Goal: Task Accomplishment & Management: Manage account settings

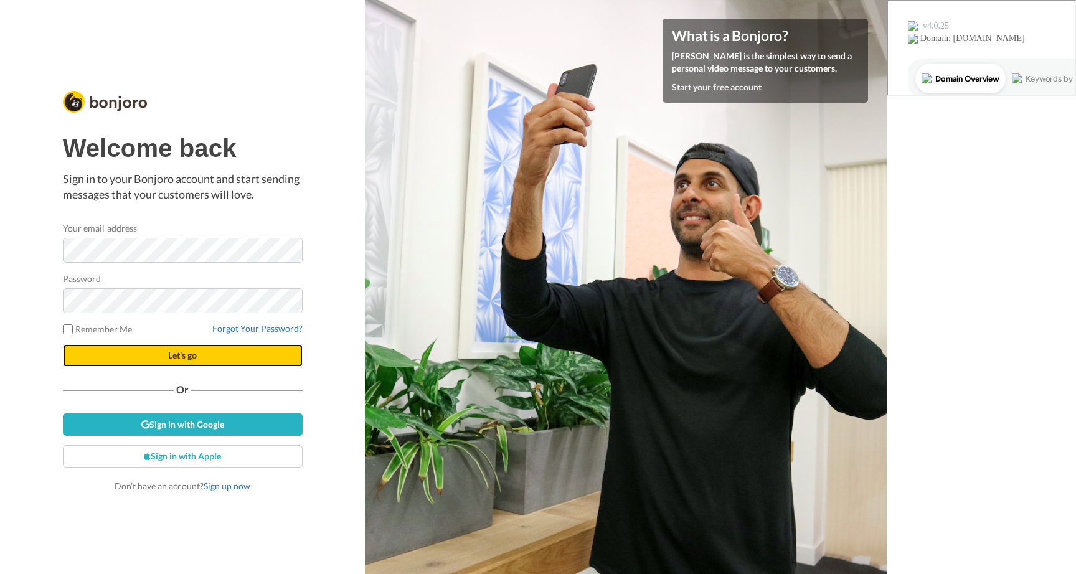
click at [174, 359] on span "Let's go" at bounding box center [182, 355] width 29 height 11
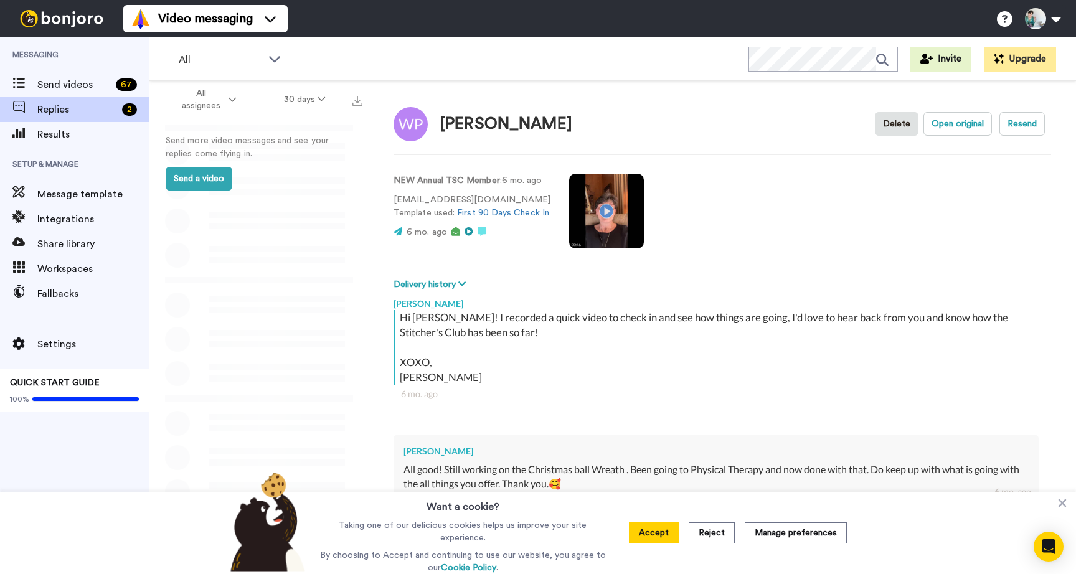
type textarea "x"
click at [50, 110] on span "Replies" at bounding box center [77, 109] width 80 height 15
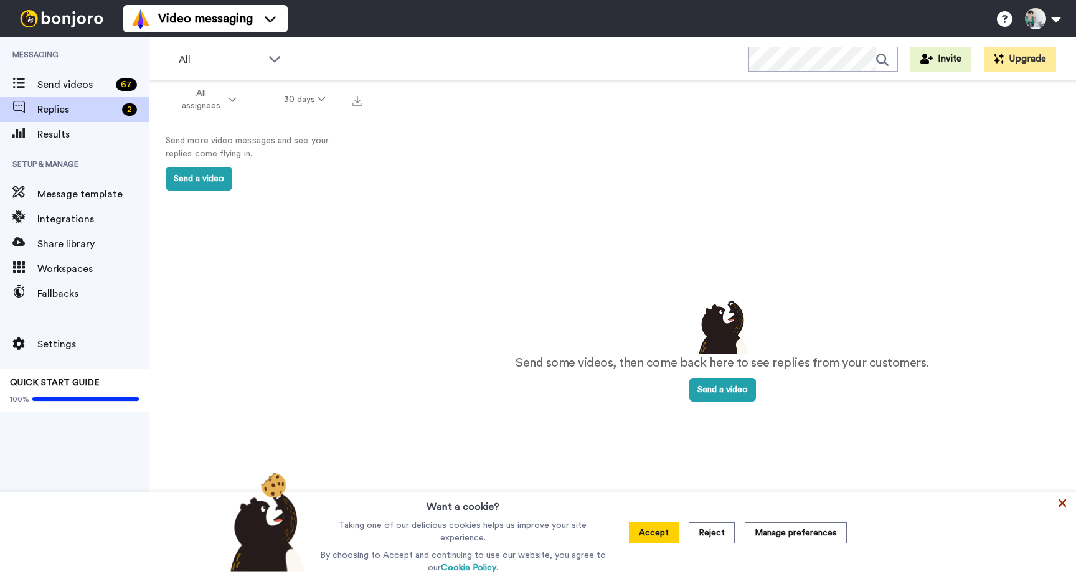
click at [1061, 504] on icon at bounding box center [1063, 503] width 8 height 8
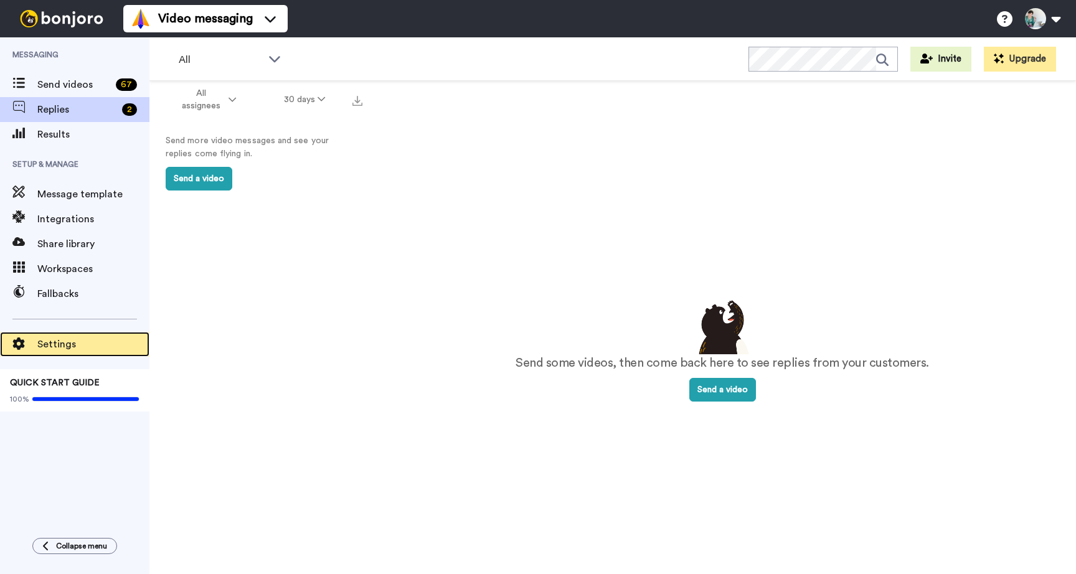
click at [22, 342] on icon at bounding box center [19, 343] width 12 height 12
